Goal: Transaction & Acquisition: Purchase product/service

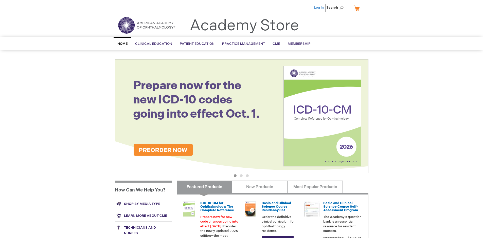
click at [319, 8] on link "Log In" at bounding box center [319, 8] width 10 height 4
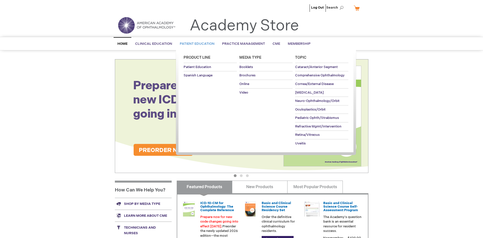
click at [196, 44] on span "Patient Education" at bounding box center [197, 44] width 35 height 4
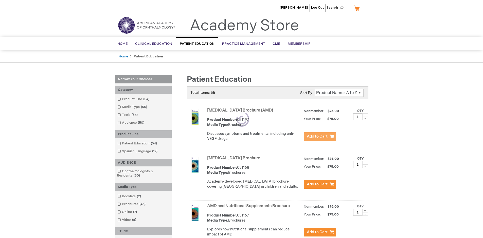
click at [320, 137] on span "Add to Cart" at bounding box center [317, 136] width 21 height 5
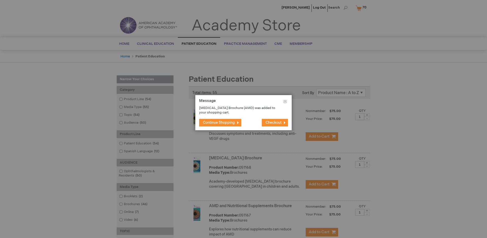
click at [219, 123] on span "Continue Shopping" at bounding box center [219, 123] width 32 height 4
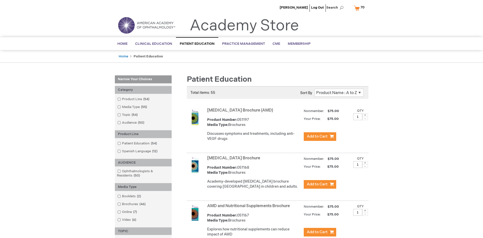
click at [249, 209] on link "AMD and Nutritional Supplements Brochure" at bounding box center [248, 206] width 83 height 5
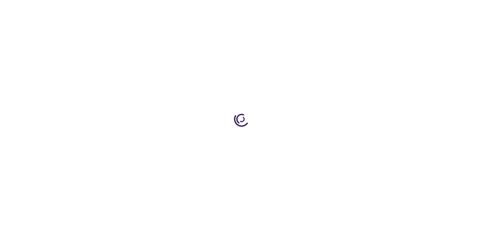
type input "1"
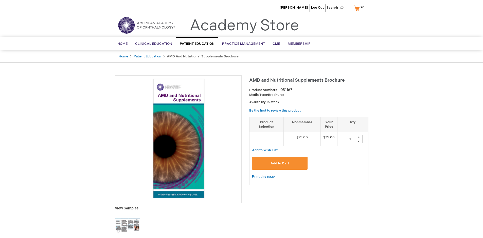
click at [280, 163] on span "Add to Cart" at bounding box center [279, 164] width 18 height 4
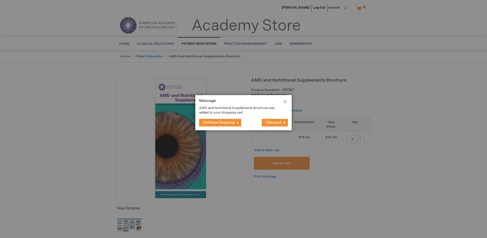
click at [219, 123] on span "Continue Shopping" at bounding box center [219, 123] width 32 height 4
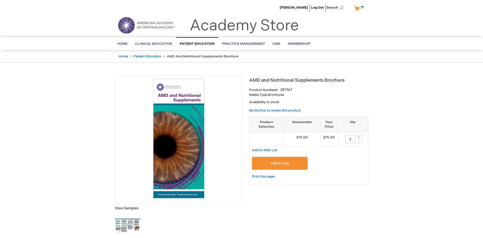
click at [360, 8] on span "71 71 items" at bounding box center [362, 7] width 5 height 6
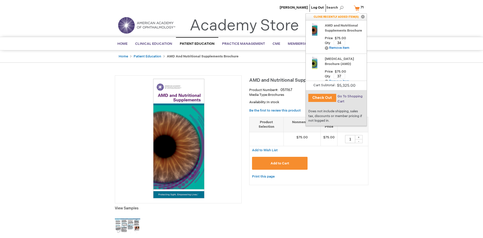
click at [349, 97] on span "Go To Shopping Cart" at bounding box center [349, 99] width 25 height 9
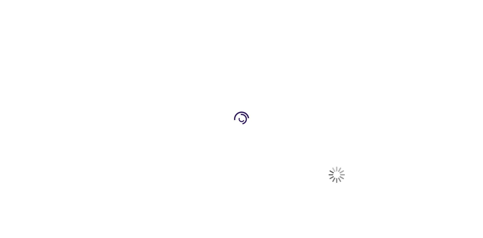
select select "US"
select select "41"
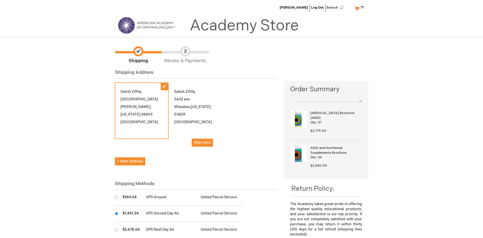
click at [116, 214] on input "radio" at bounding box center [116, 213] width 3 height 3
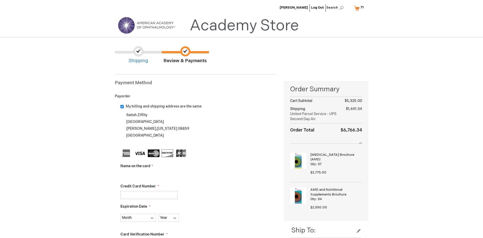
click at [149, 175] on input "Name on the card" at bounding box center [148, 175] width 57 height 8
